Goal: Task Accomplishment & Management: Manage account settings

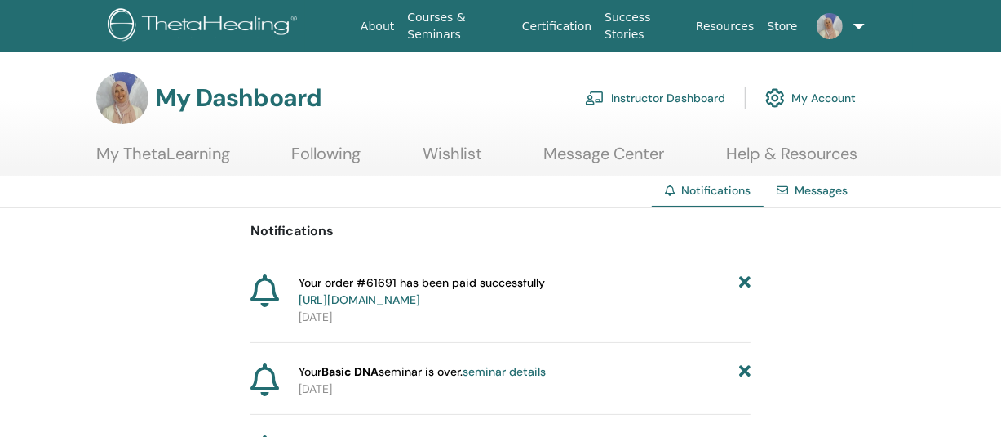
click at [653, 95] on link "Instructor Dashboard" at bounding box center [655, 98] width 140 height 36
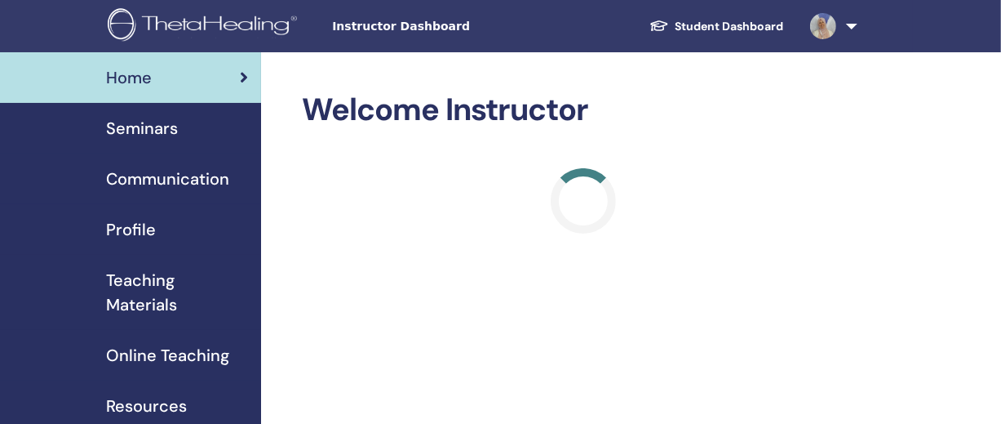
click at [122, 131] on span "Seminars" at bounding box center [142, 128] width 72 height 24
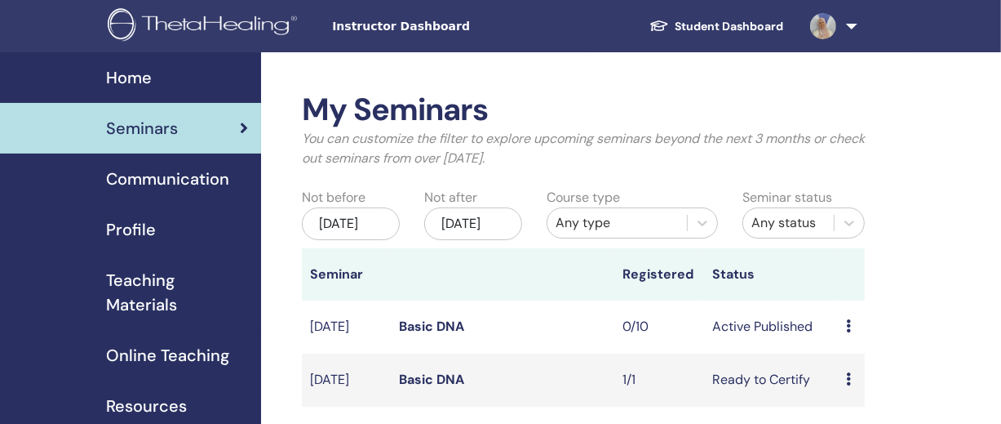
click at [416, 335] on link "Basic DNA" at bounding box center [432, 325] width 65 height 17
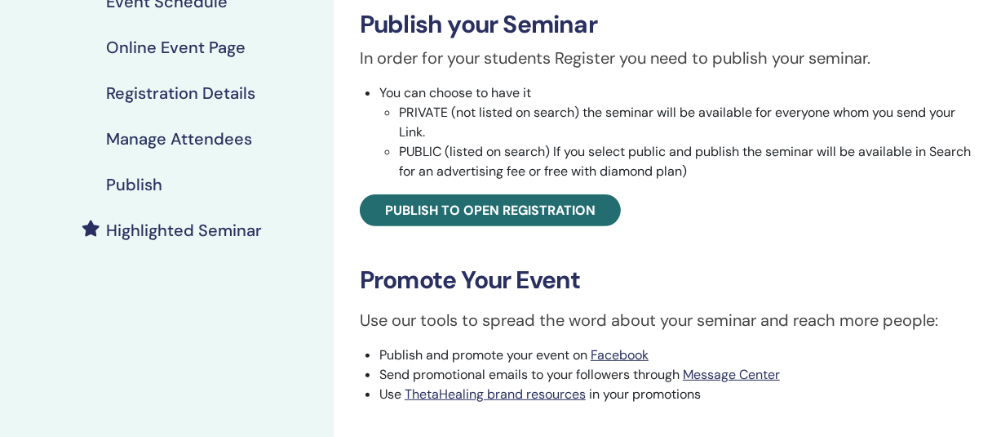
scroll to position [263, 0]
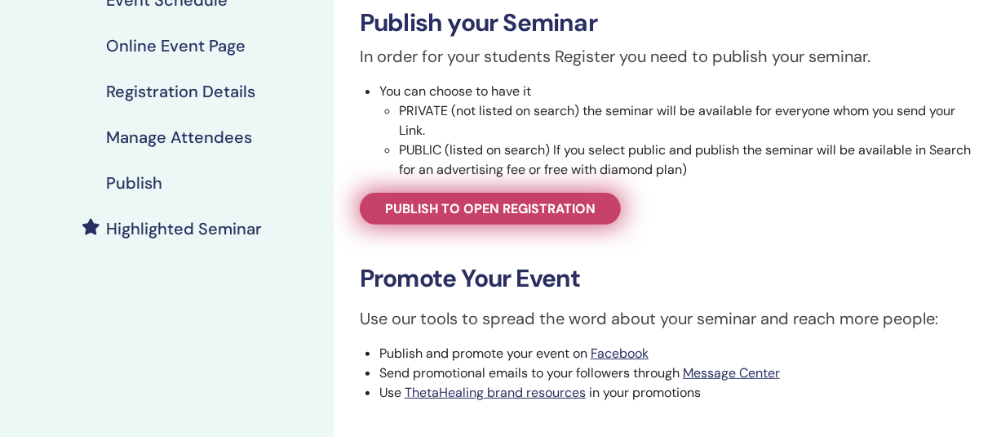
click at [443, 209] on span "Publish to open registration" at bounding box center [490, 208] width 211 height 17
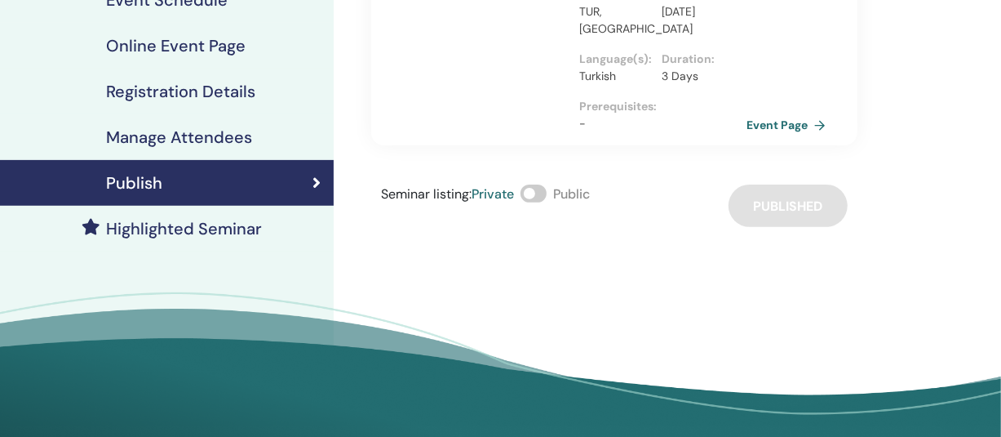
click at [777, 118] on link "Event Page" at bounding box center [790, 125] width 86 height 24
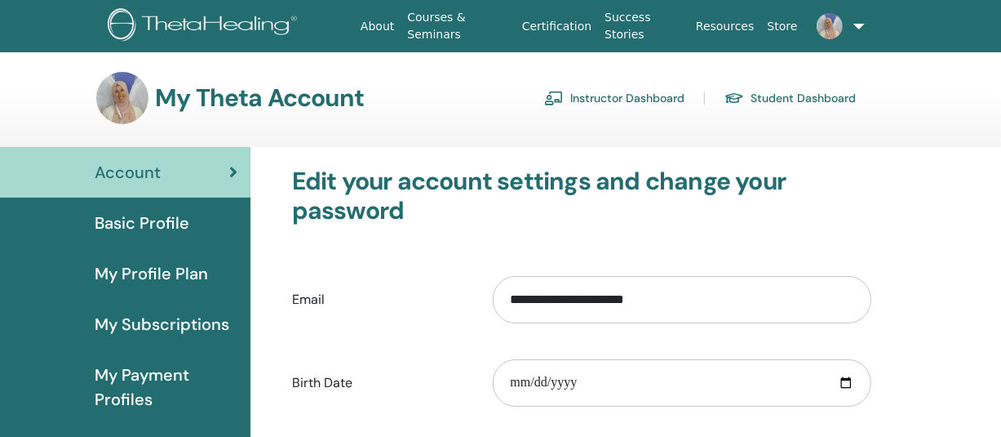
click at [129, 275] on span "My Profile Plan" at bounding box center [151, 273] width 113 height 24
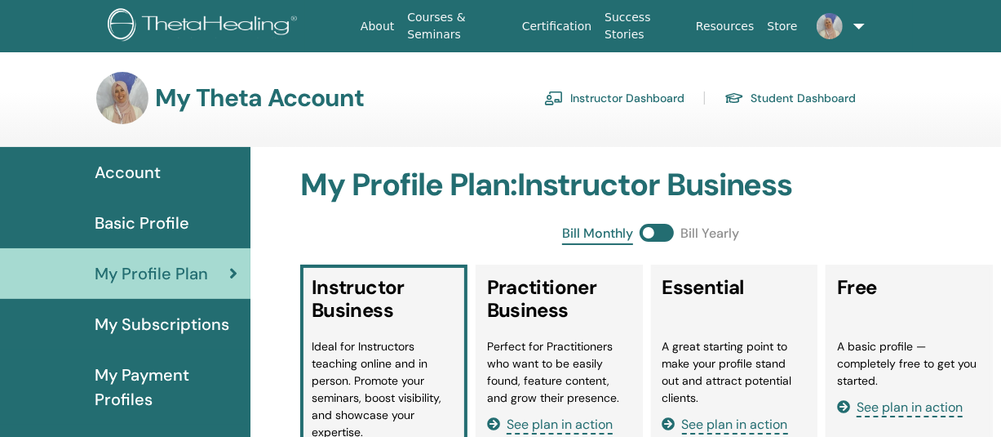
click at [141, 273] on span "My Profile Plan" at bounding box center [151, 273] width 113 height 24
click at [209, 322] on span "My Subscriptions" at bounding box center [162, 324] width 135 height 24
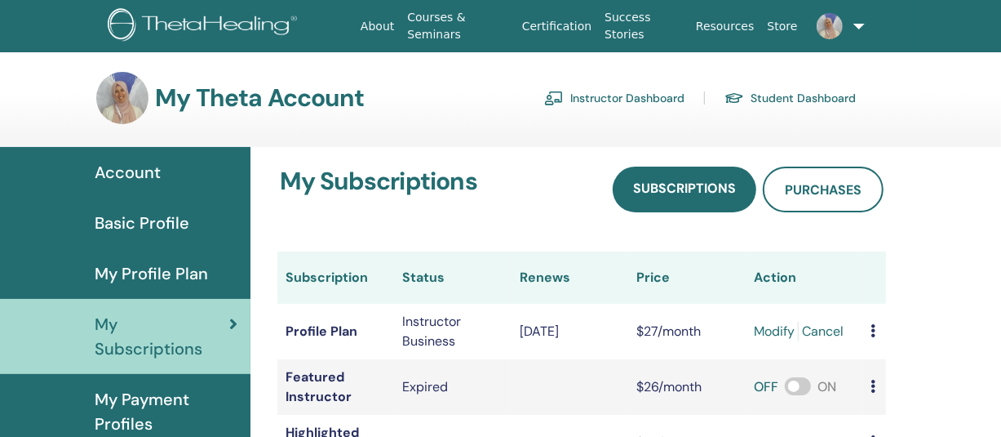
click at [130, 221] on span "Basic Profile" at bounding box center [142, 223] width 95 height 24
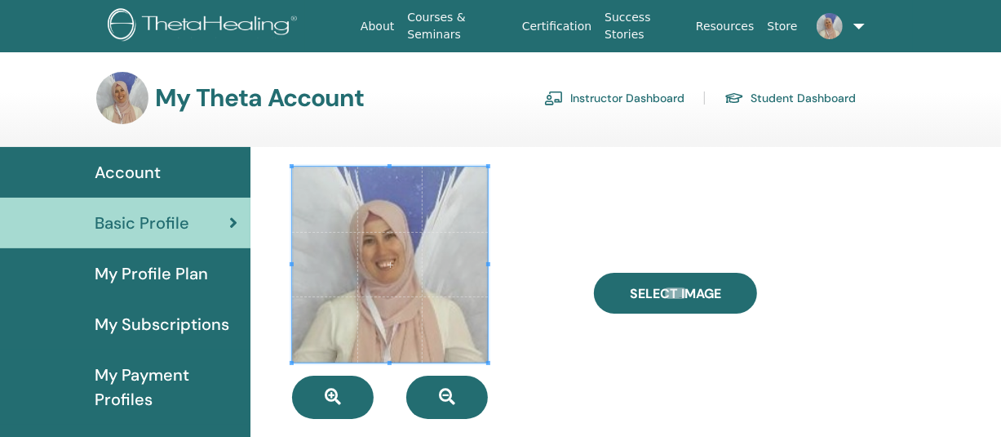
click at [134, 176] on span "Account" at bounding box center [128, 172] width 66 height 24
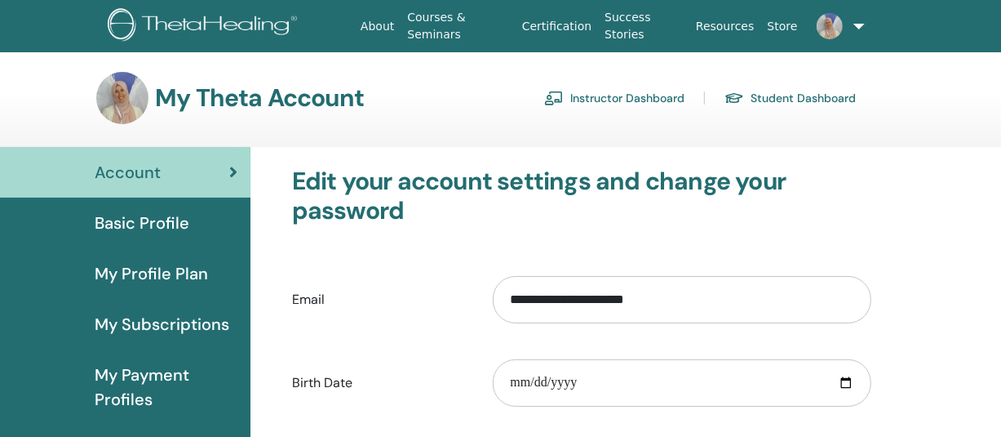
click at [155, 326] on span "My Subscriptions" at bounding box center [162, 324] width 135 height 24
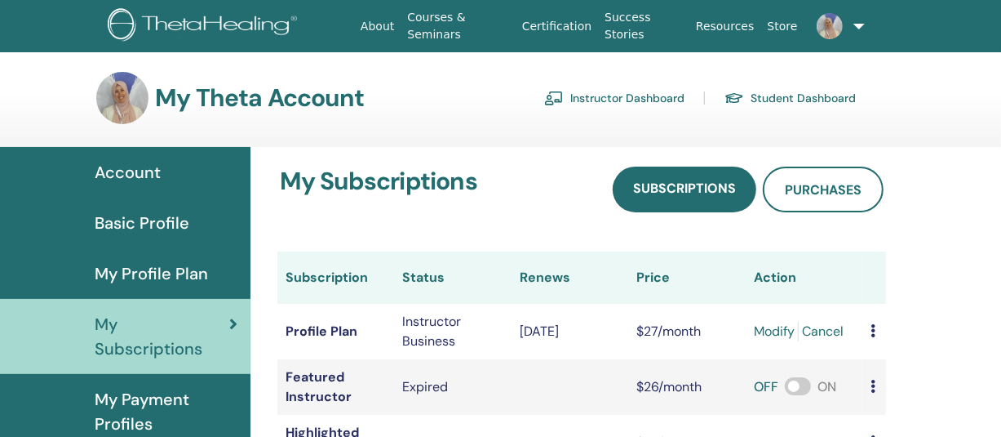
click at [606, 97] on link "Instructor Dashboard" at bounding box center [614, 98] width 140 height 26
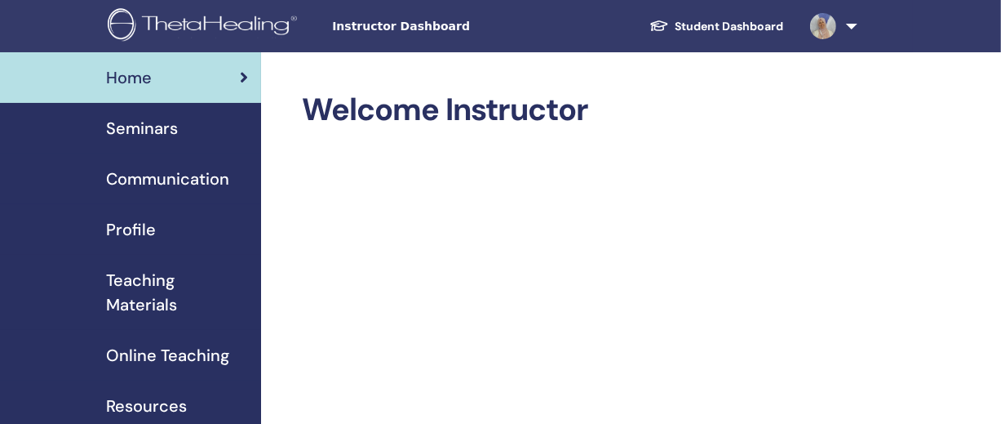
click at [118, 78] on span "Home" at bounding box center [129, 77] width 46 height 24
click at [126, 236] on span "Profile" at bounding box center [131, 229] width 50 height 24
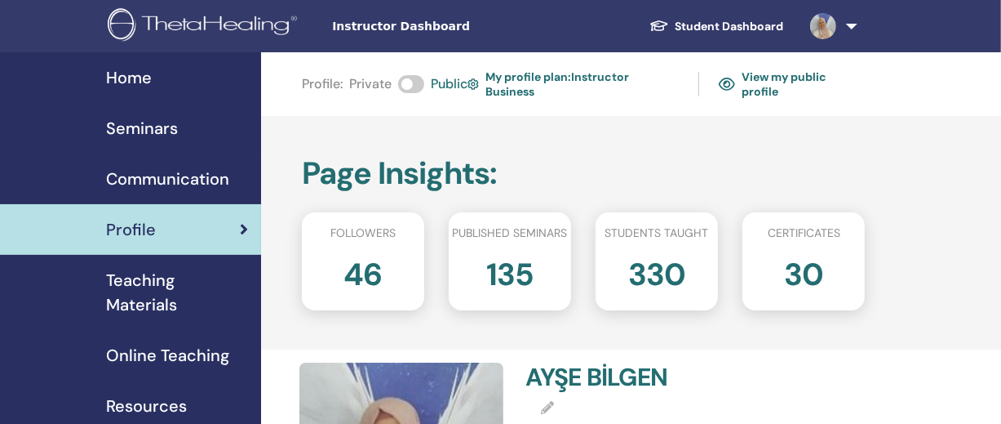
click at [508, 75] on link "My profile plan : Instructor Business" at bounding box center [573, 84] width 211 height 38
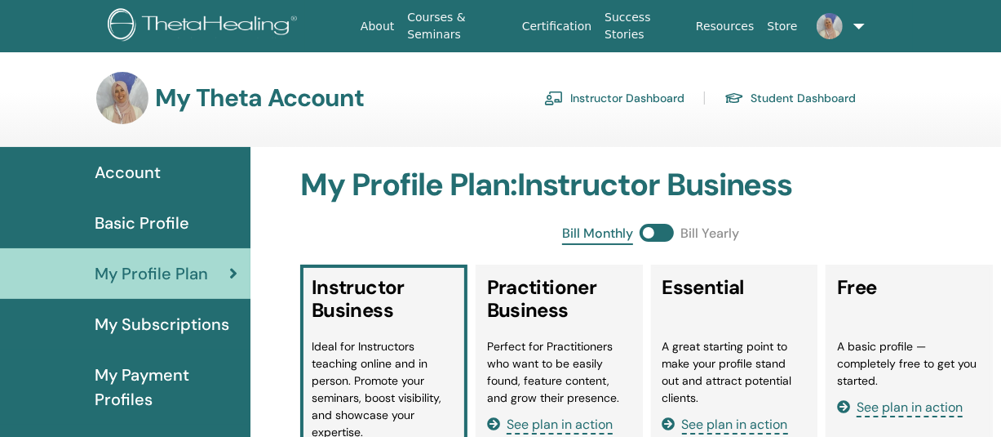
click at [117, 175] on span "Account" at bounding box center [128, 172] width 66 height 24
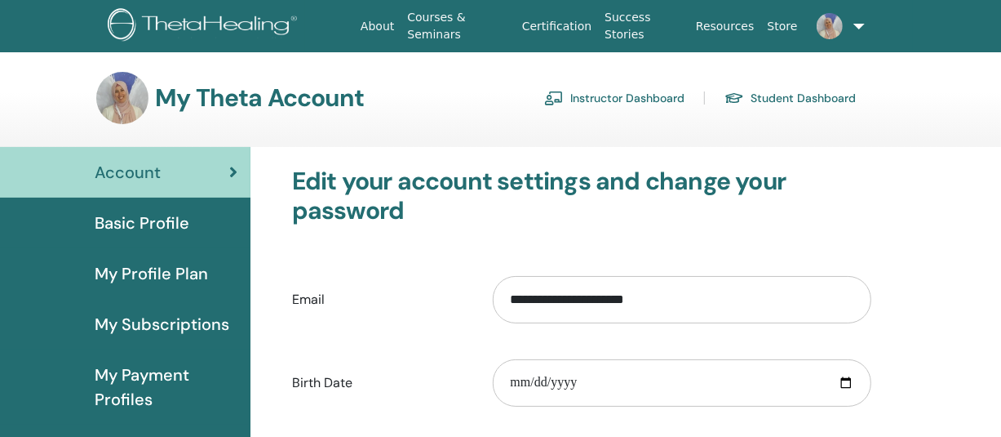
click at [125, 215] on span "Basic Profile" at bounding box center [142, 223] width 95 height 24
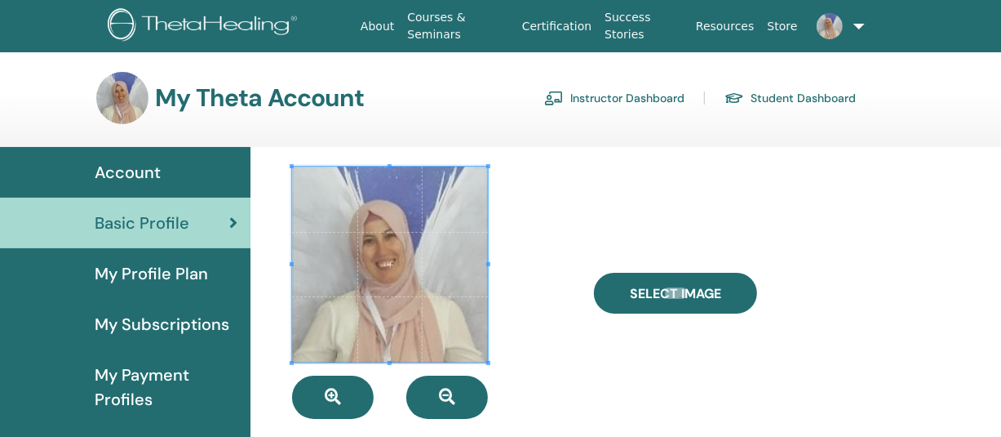
click at [599, 95] on link "Instructor Dashboard" at bounding box center [614, 98] width 140 height 26
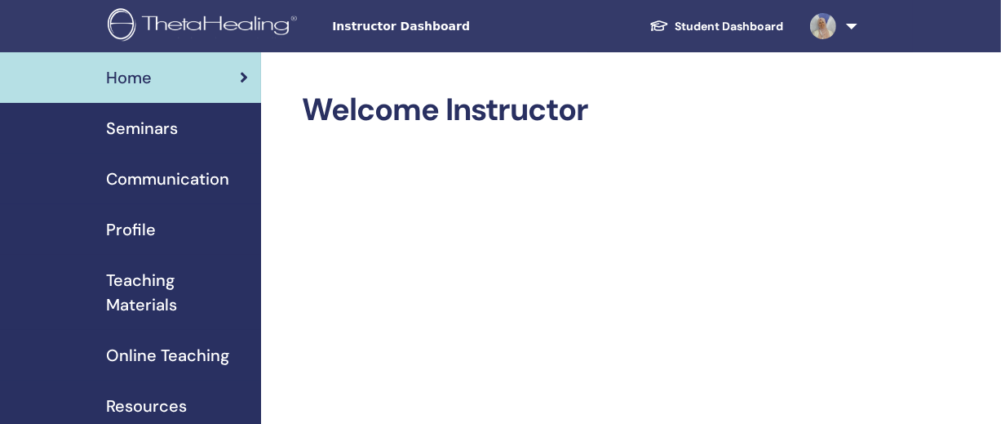
click at [123, 234] on span "Profile" at bounding box center [131, 229] width 50 height 24
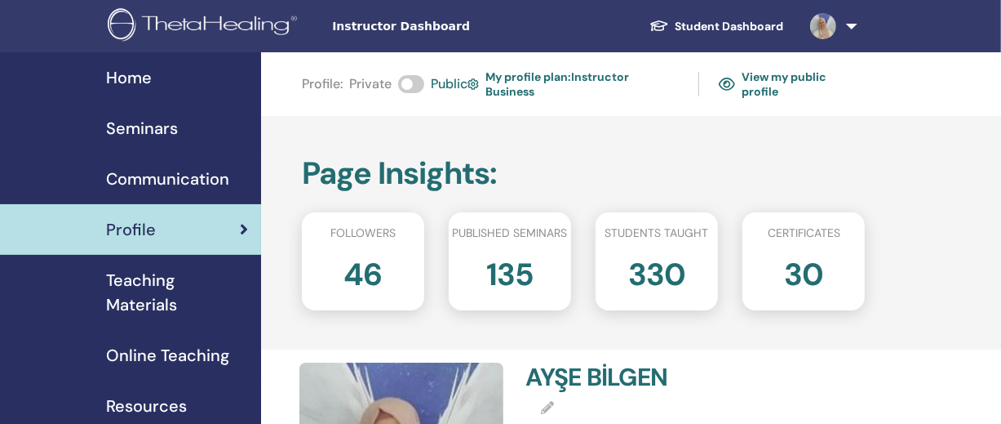
click at [792, 74] on link "View my public profile" at bounding box center [792, 84] width 146 height 38
